Goal: Task Accomplishment & Management: Use online tool/utility

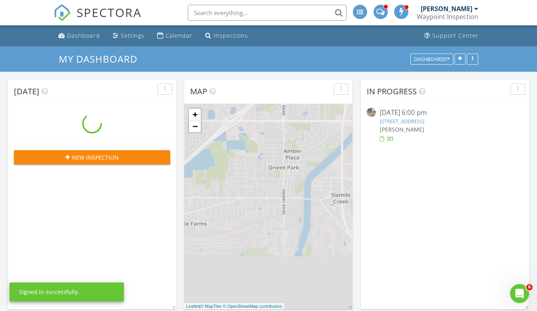
scroll to position [734, 549]
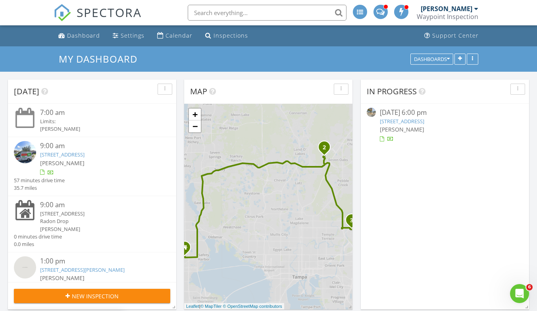
click at [84, 157] on link "[STREET_ADDRESS]" at bounding box center [62, 154] width 44 height 7
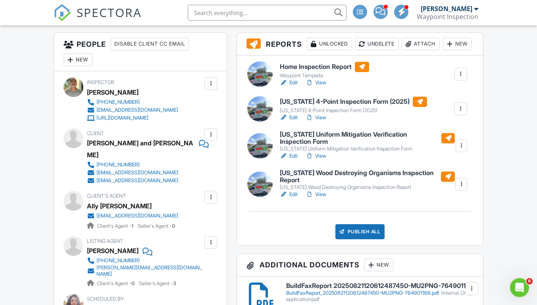
scroll to position [238, 0]
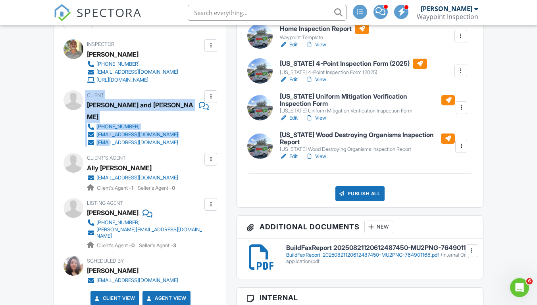
drag, startPoint x: 82, startPoint y: 129, endPoint x: 110, endPoint y: 131, distance: 28.6
click at [110, 131] on div "Client Peter and Amy DelliPaoli 914-588-6227 amcinerney1@yahoo.com Petedee2307@…" at bounding box center [140, 118] width 154 height 56
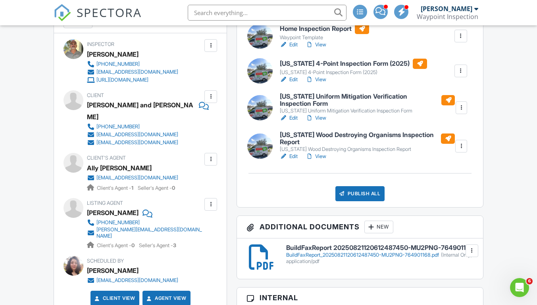
click at [147, 136] on div "Inspector Eddie Braswell 813-486-8551 office@waypointinspection.com https://way…" at bounding box center [140, 175] width 173 height 285
drag, startPoint x: 157, startPoint y: 136, endPoint x: 98, endPoint y: 130, distance: 60.2
click at [98, 130] on div "Inspector Eddie Braswell 813-486-8551 office@waypointinspection.com https://way…" at bounding box center [140, 175] width 173 height 285
copy div "Petedee2307@gmail.com Edit Remove Update Agent Confirm agent deletion This will…"
drag, startPoint x: 194, startPoint y: 167, endPoint x: 98, endPoint y: 166, distance: 96.0
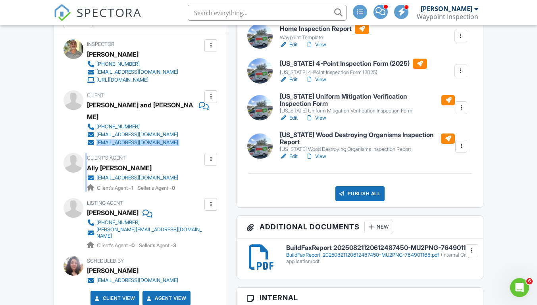
click at [98, 166] on div "Client's Agent Ally Anacleto aanacleto@agilegrouprealty.com Client's Agent - 1 …" at bounding box center [151, 172] width 129 height 39
copy div "[EMAIL_ADDRESS][DOMAIN_NAME]"
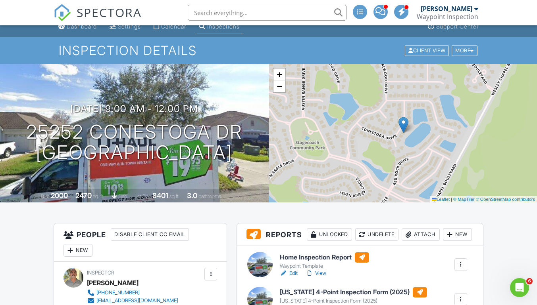
scroll to position [0, 0]
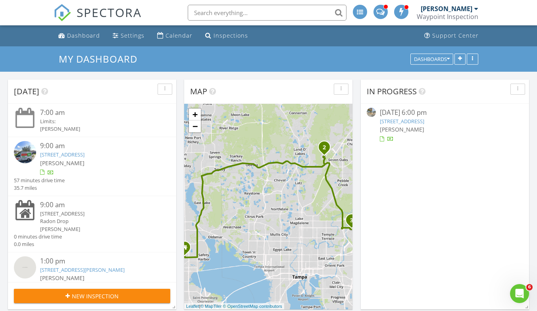
click at [84, 156] on link "[STREET_ADDRESS]" at bounding box center [62, 154] width 44 height 7
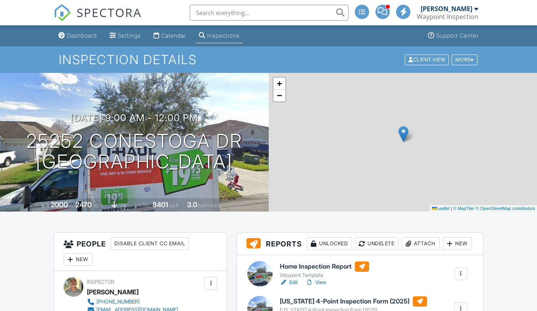
click at [443, 238] on div "New" at bounding box center [457, 244] width 29 height 13
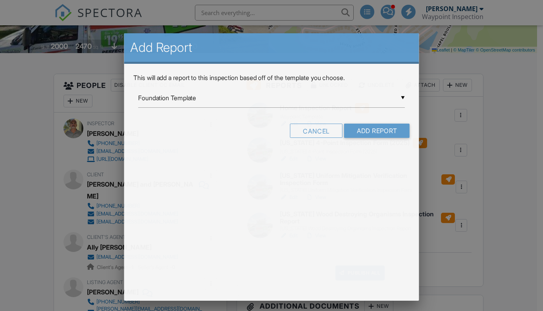
scroll to position [159, 0]
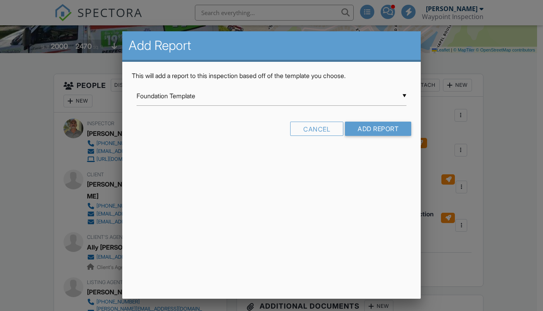
click at [405, 93] on input "Foundation Template" at bounding box center [271, 95] width 270 height 19
click at [405, 96] on div "▼ Foundation Template Foundation Template CHI Residential Inspection Damage Ass…" at bounding box center [271, 95] width 270 height 19
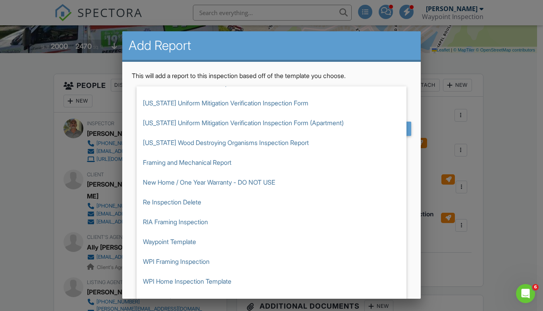
click at [495, 68] on div at bounding box center [271, 154] width 543 height 389
